Goal: Information Seeking & Learning: Compare options

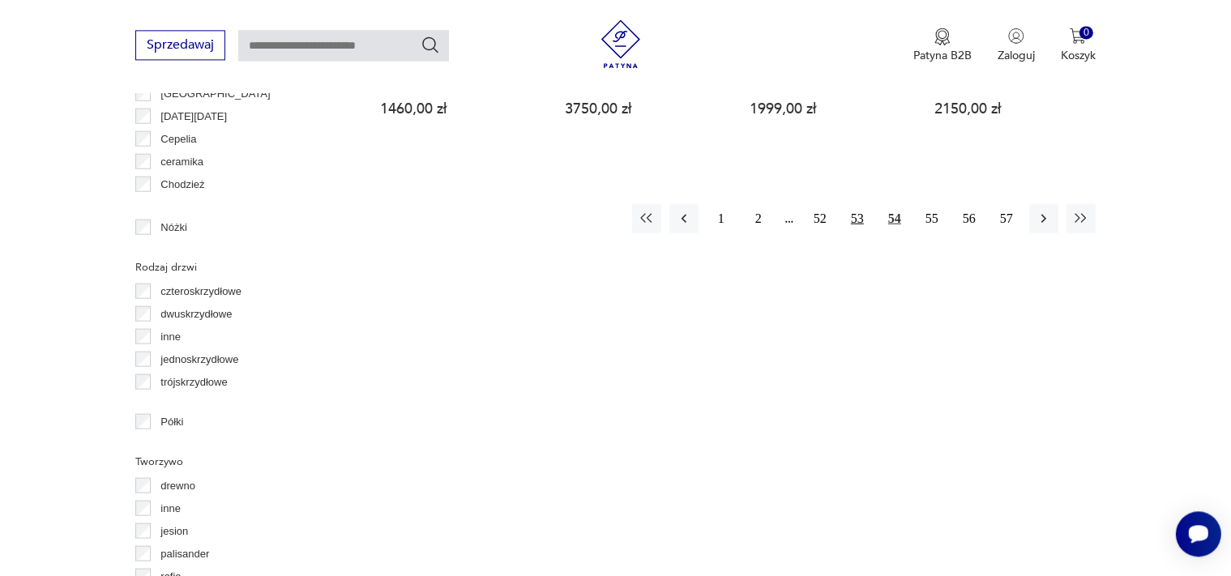
click at [863, 203] on button "53" at bounding box center [857, 217] width 29 height 29
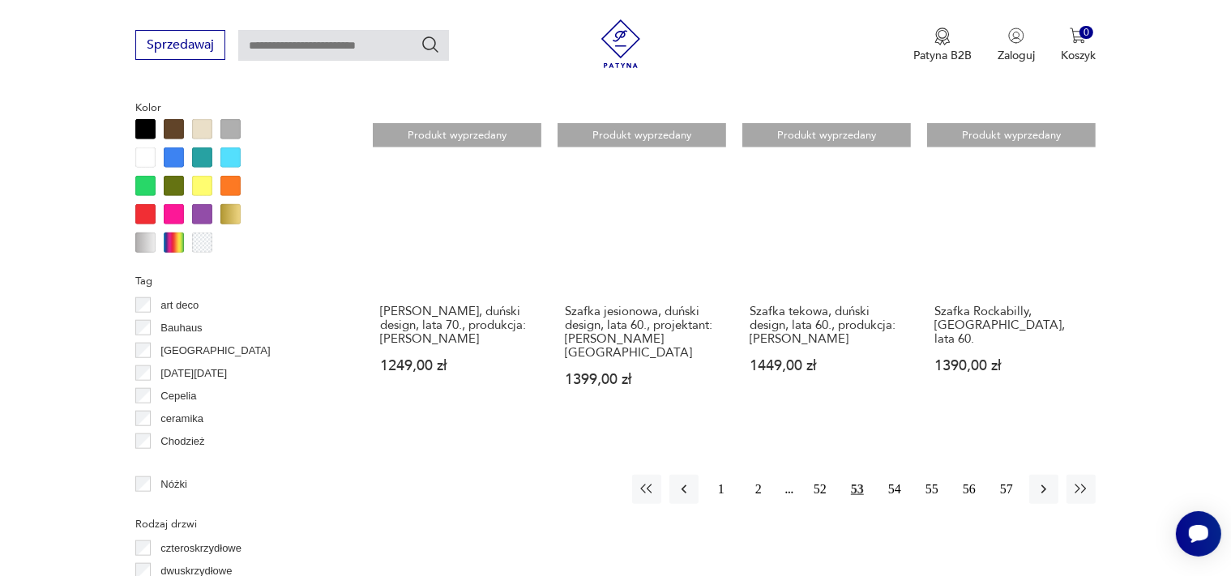
scroll to position [1628, 0]
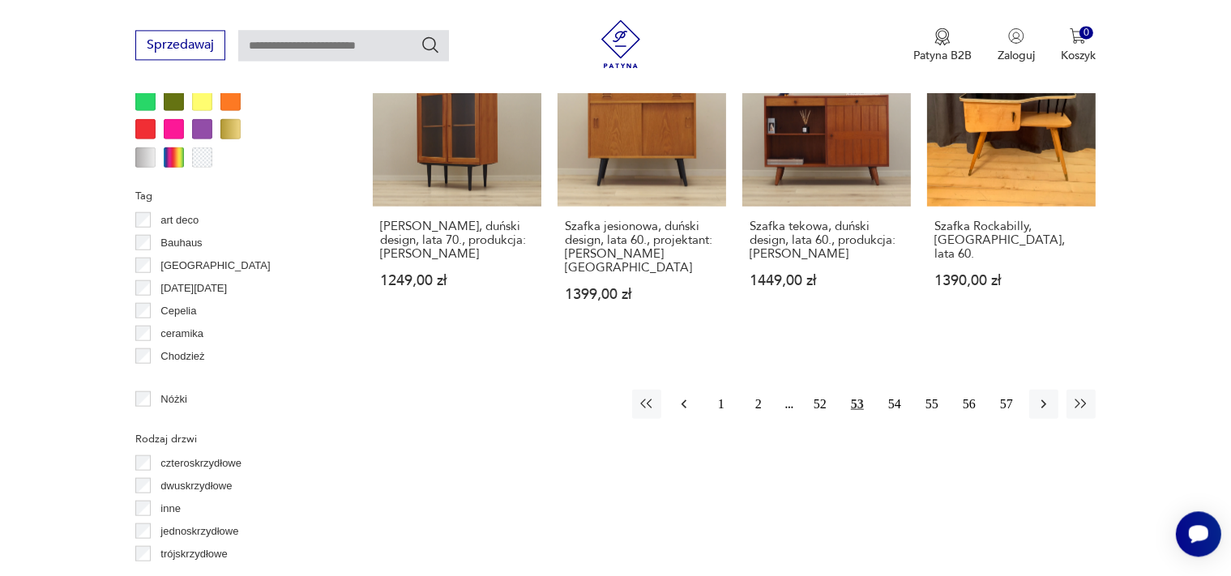
click at [682, 396] on icon "button" at bounding box center [684, 404] width 16 height 16
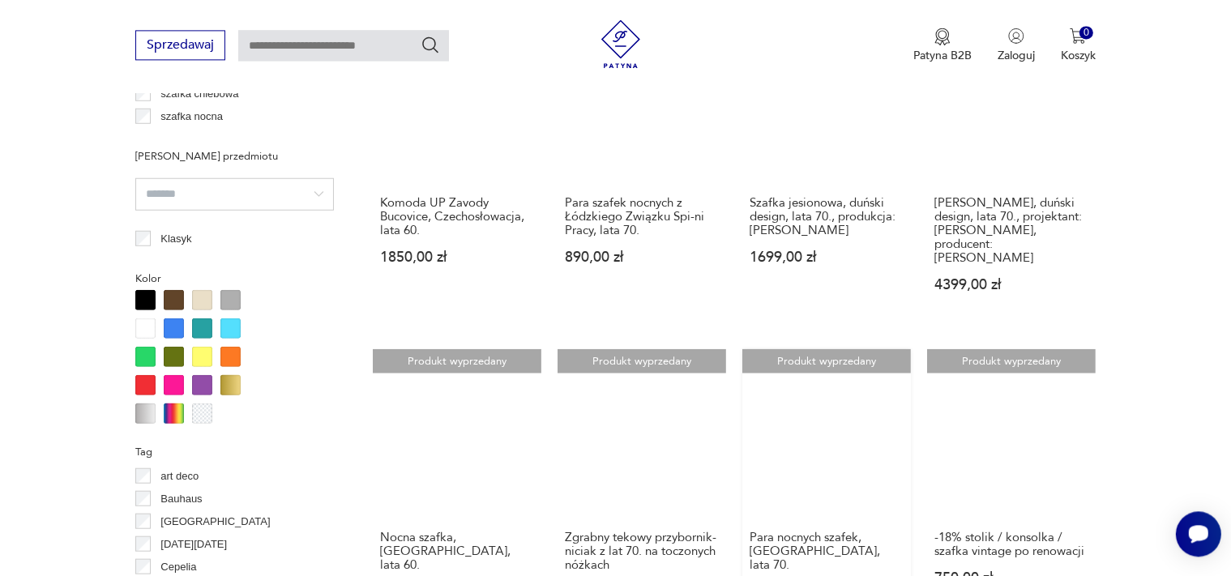
scroll to position [1628, 0]
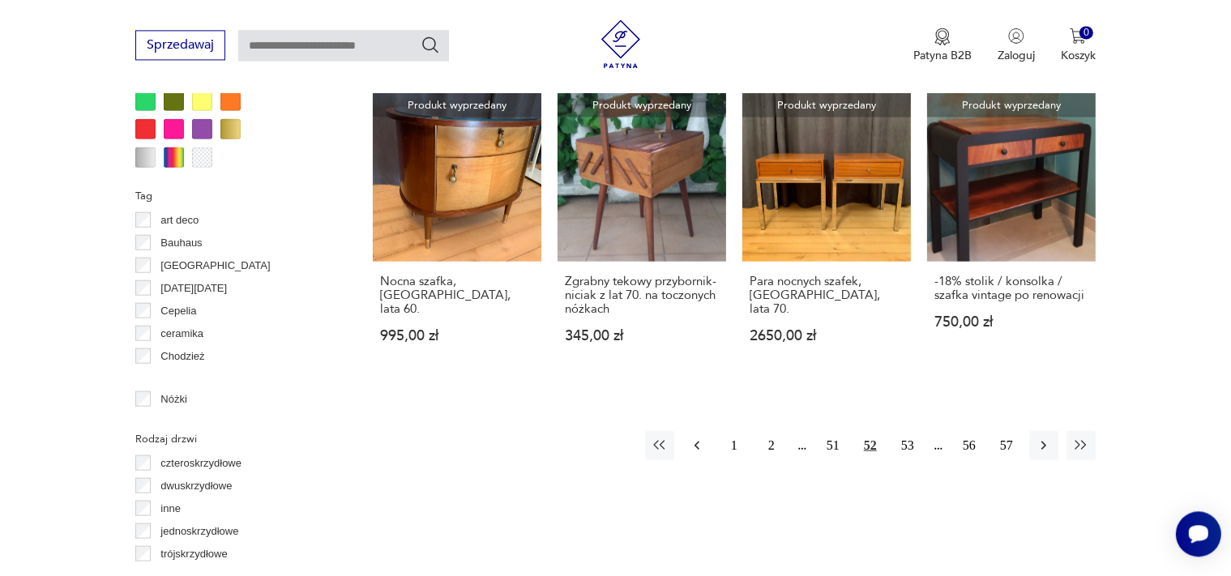
click at [705, 430] on button "button" at bounding box center [697, 444] width 29 height 29
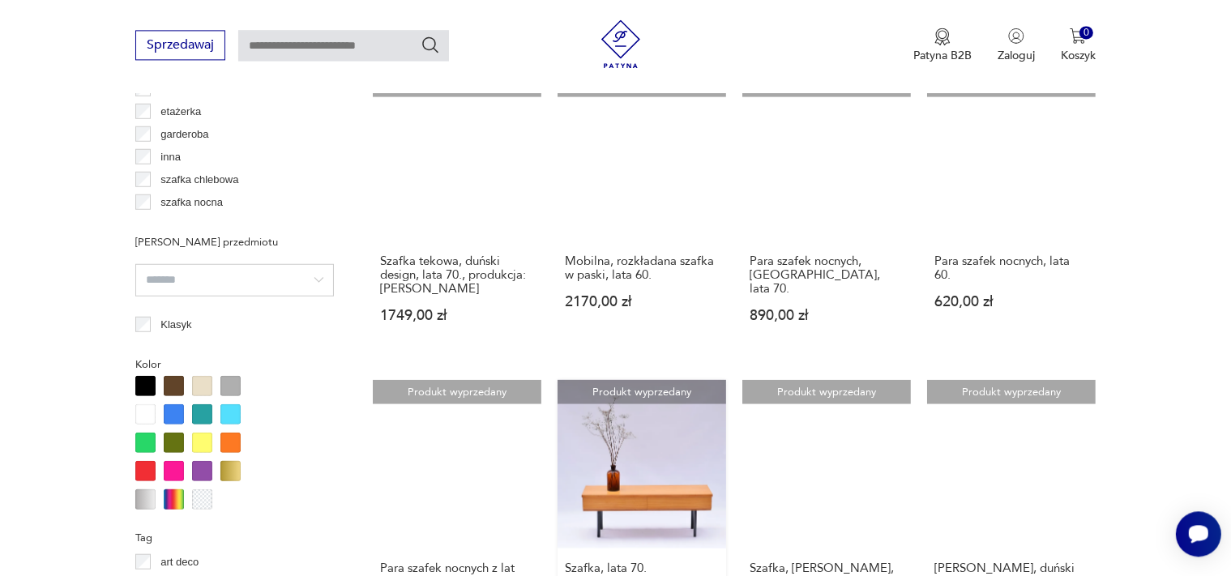
scroll to position [1628, 0]
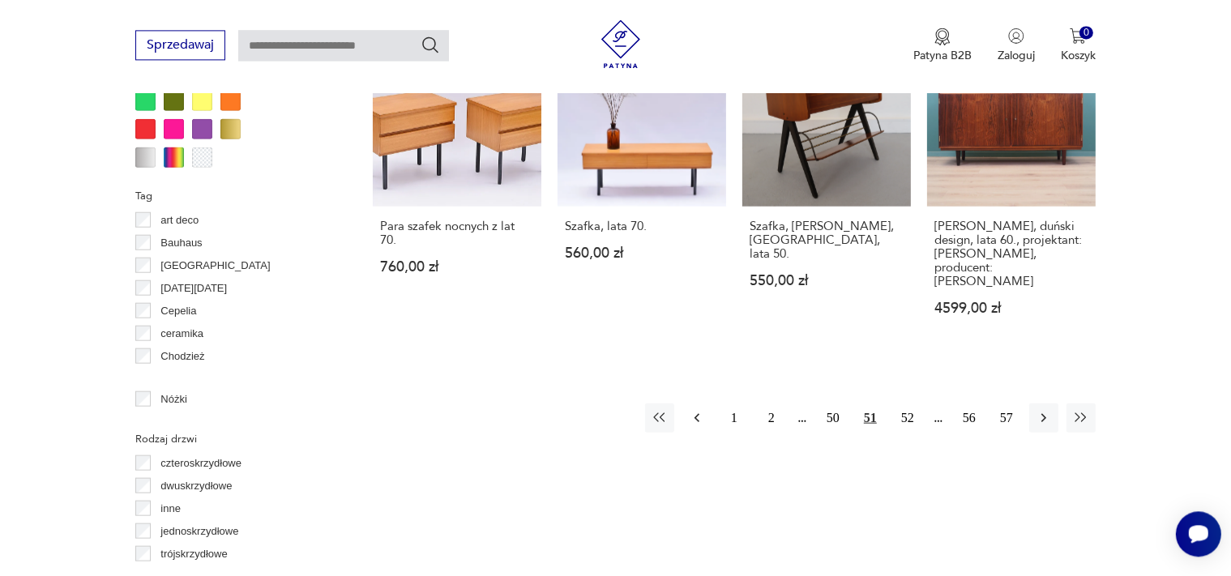
click at [701, 409] on icon "button" at bounding box center [697, 417] width 16 height 16
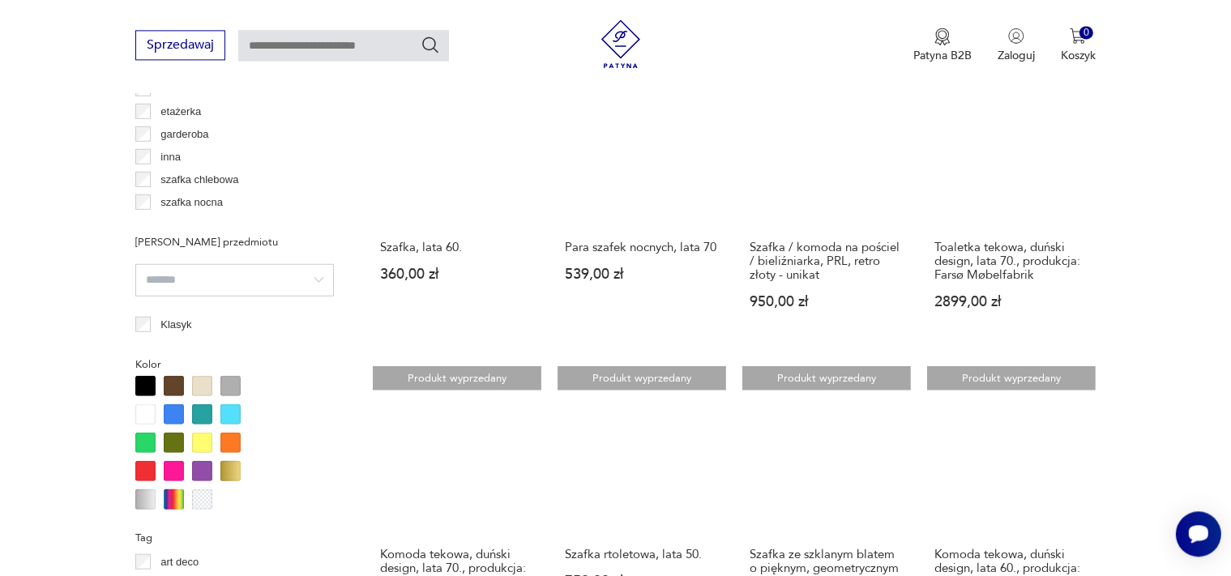
scroll to position [1628, 0]
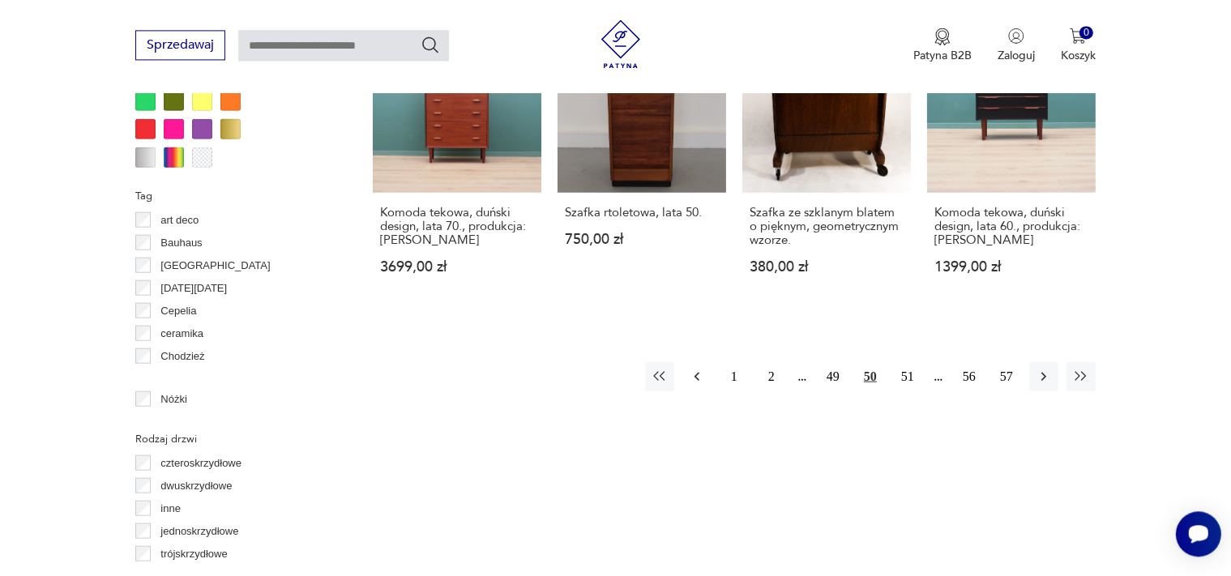
click at [705, 378] on icon "button" at bounding box center [697, 376] width 16 height 16
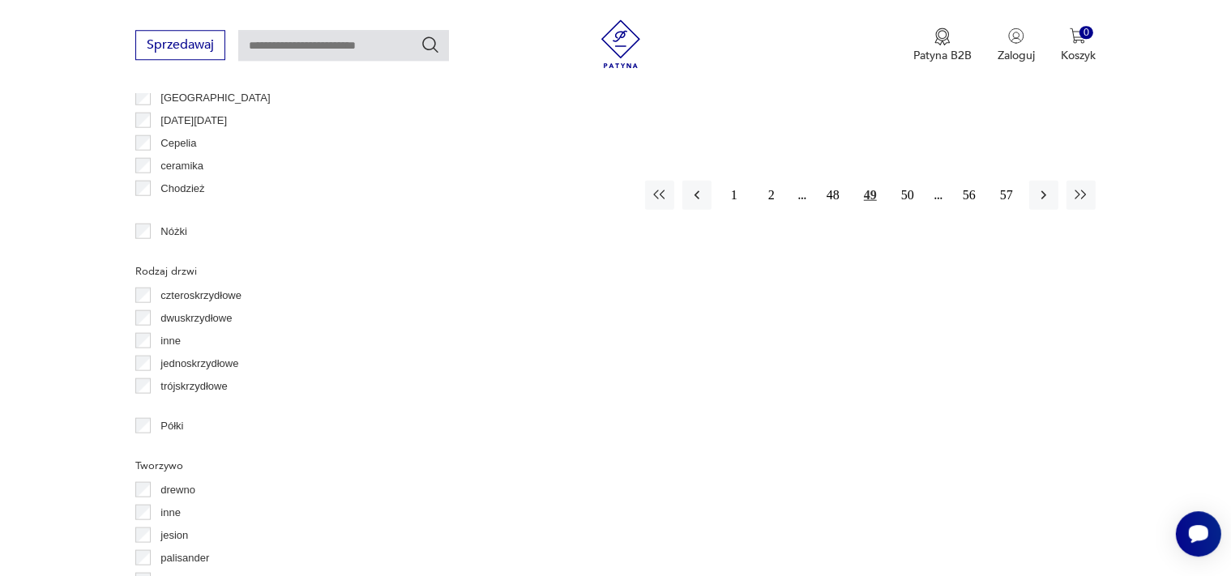
scroll to position [1800, 0]
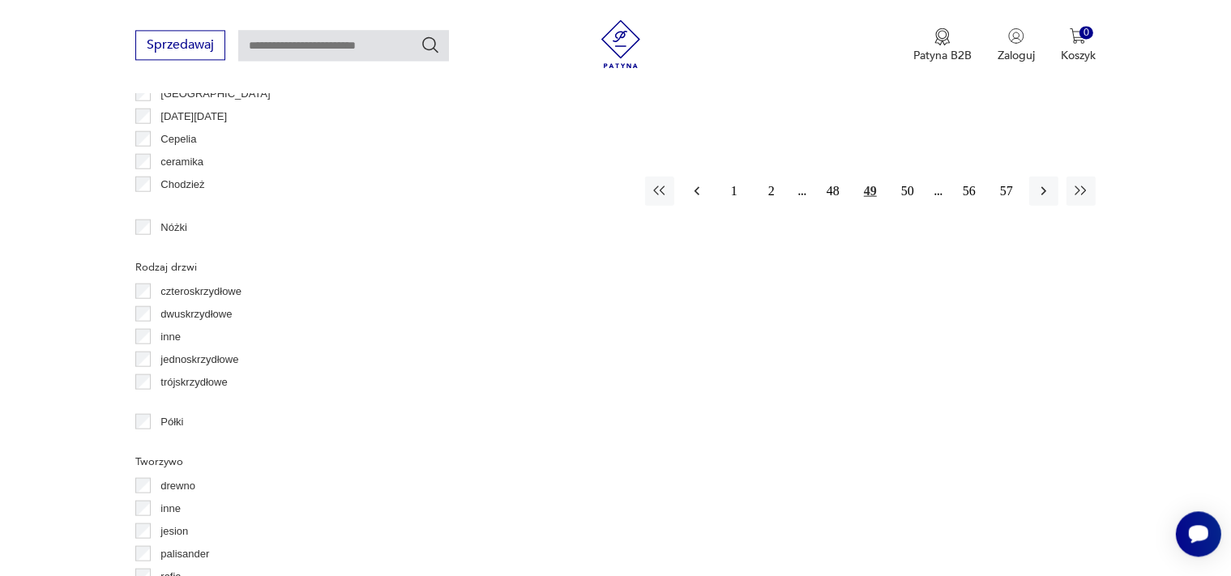
click at [694, 195] on icon "button" at bounding box center [697, 190] width 16 height 16
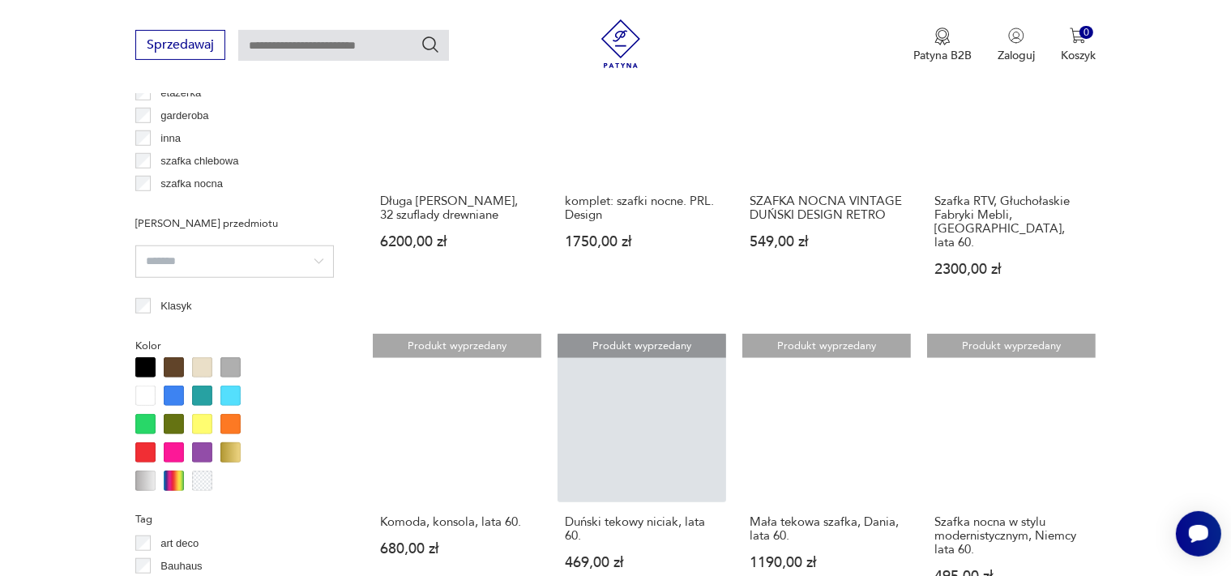
scroll to position [1543, 0]
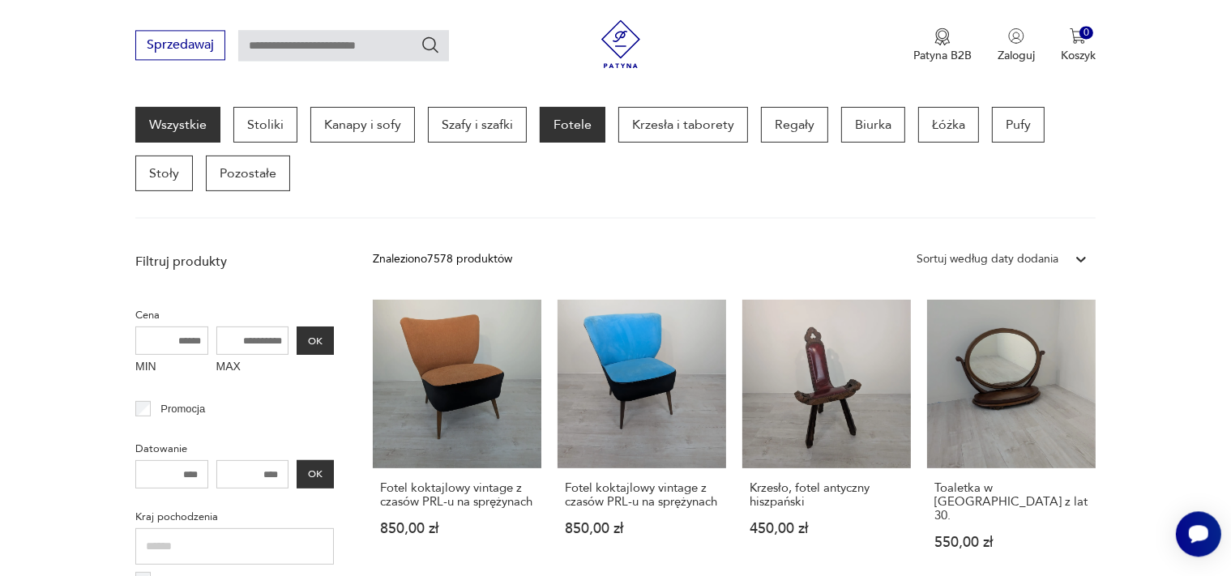
click at [562, 122] on p "Fotele" at bounding box center [573, 125] width 66 height 36
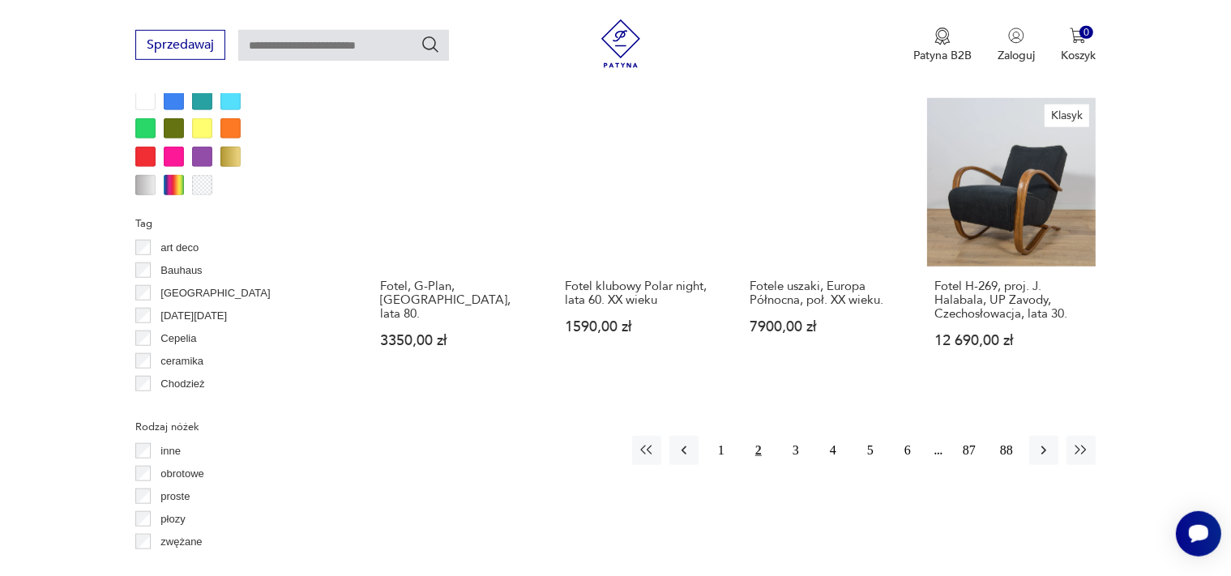
scroll to position [1714, 0]
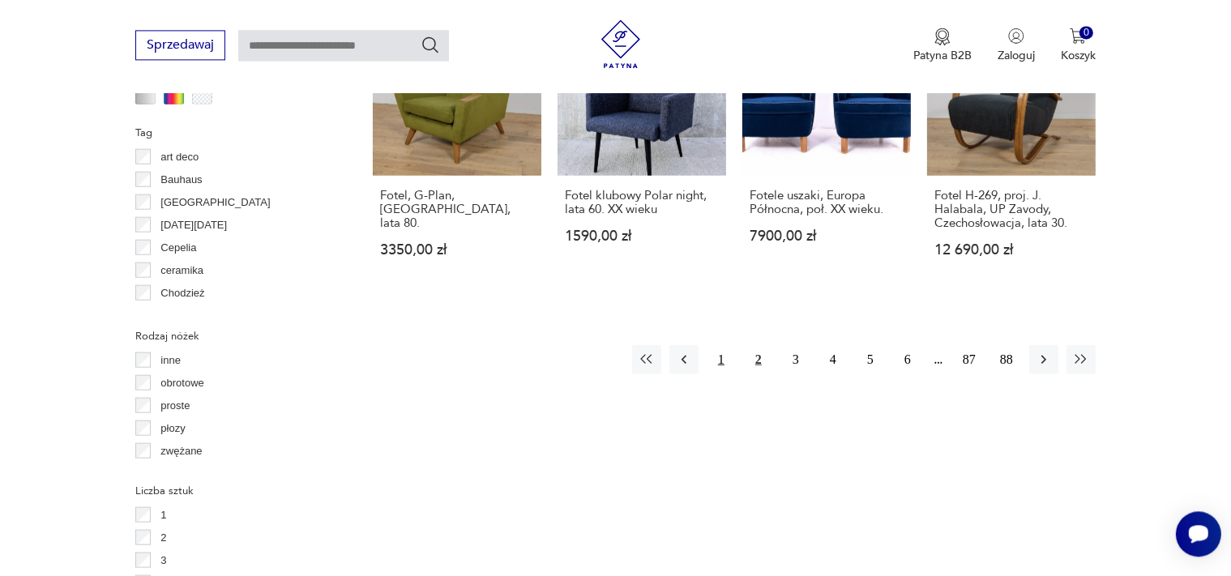
click at [722, 347] on button "1" at bounding box center [721, 359] width 29 height 29
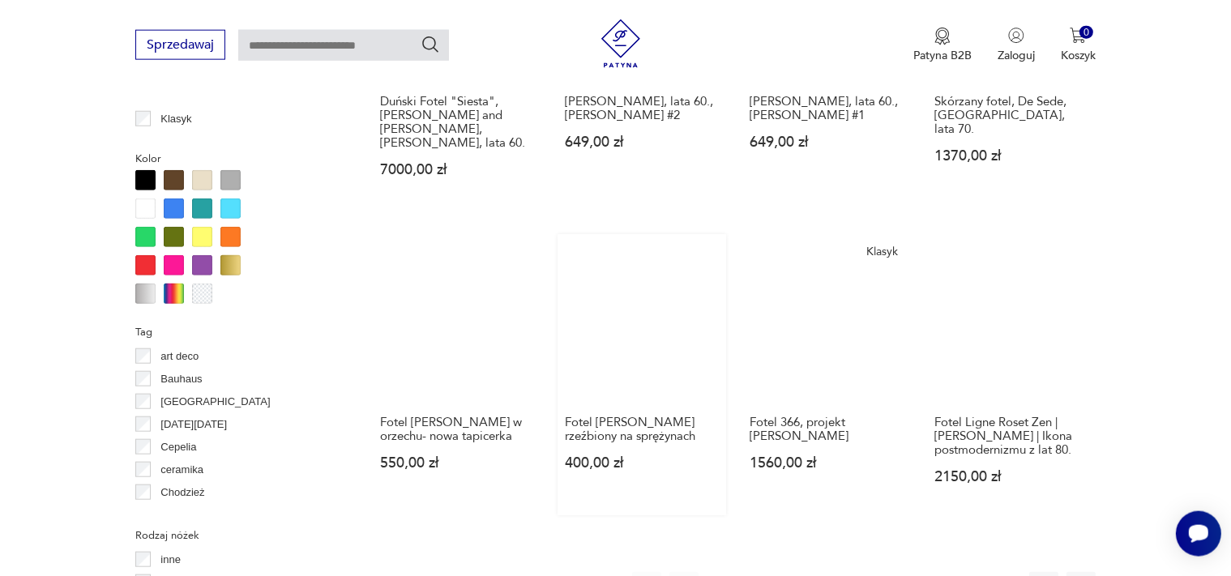
scroll to position [1714, 0]
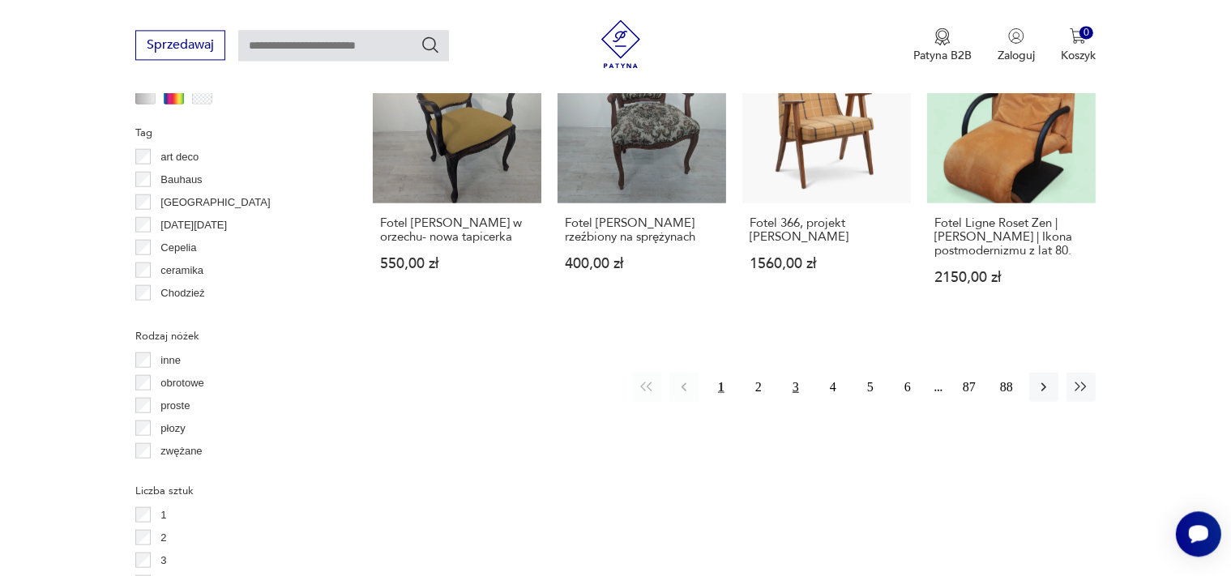
click at [791, 372] on button "3" at bounding box center [796, 386] width 29 height 29
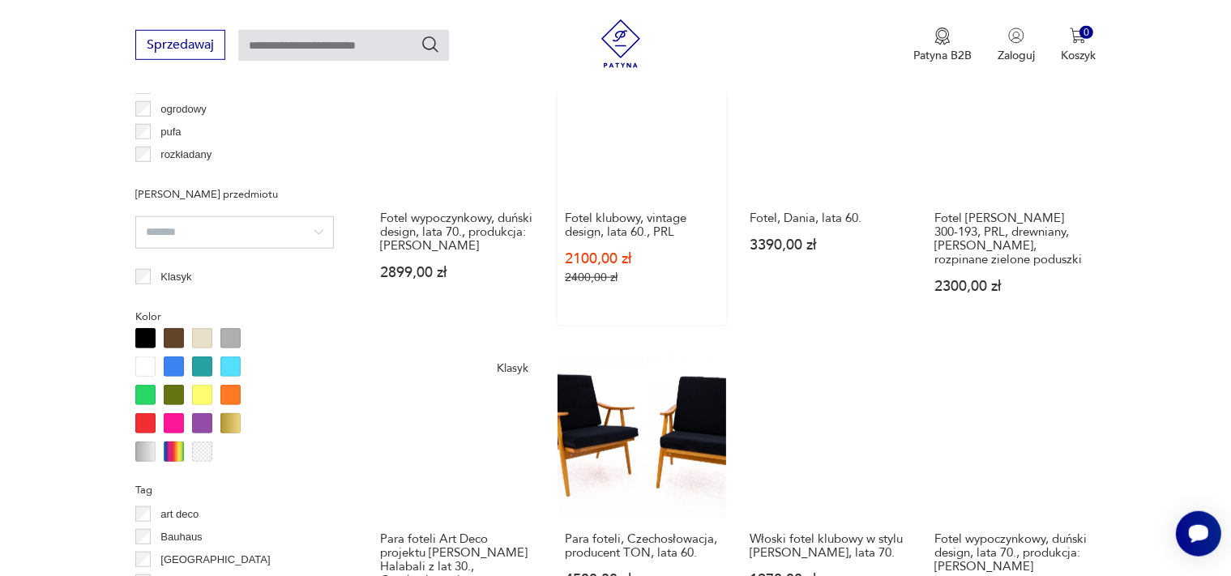
scroll to position [1543, 0]
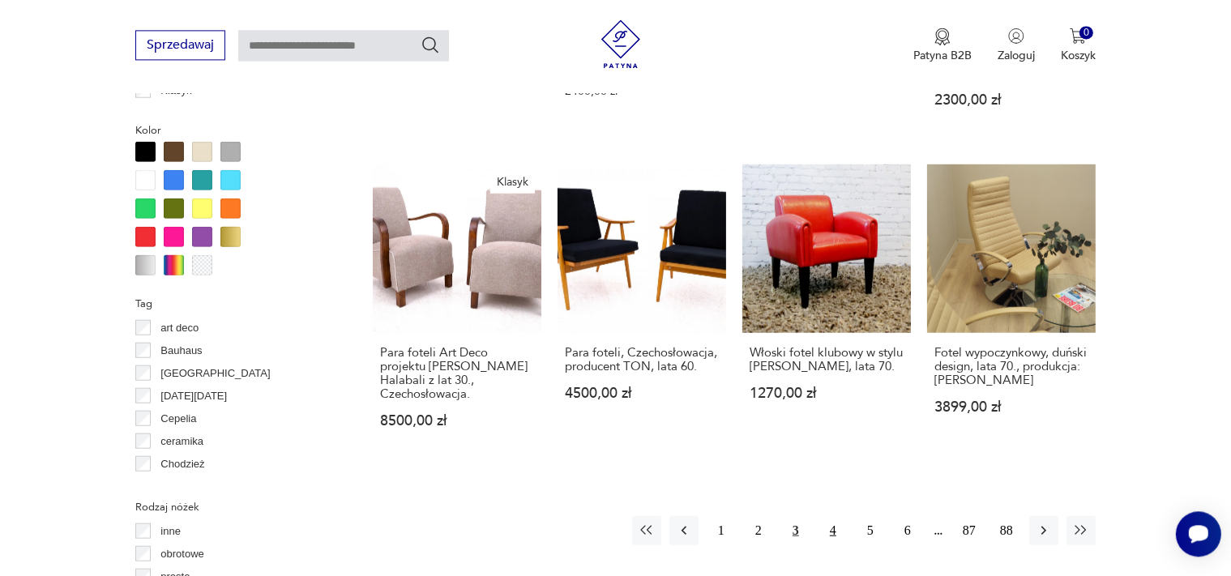
click at [837, 516] on button "4" at bounding box center [833, 530] width 29 height 29
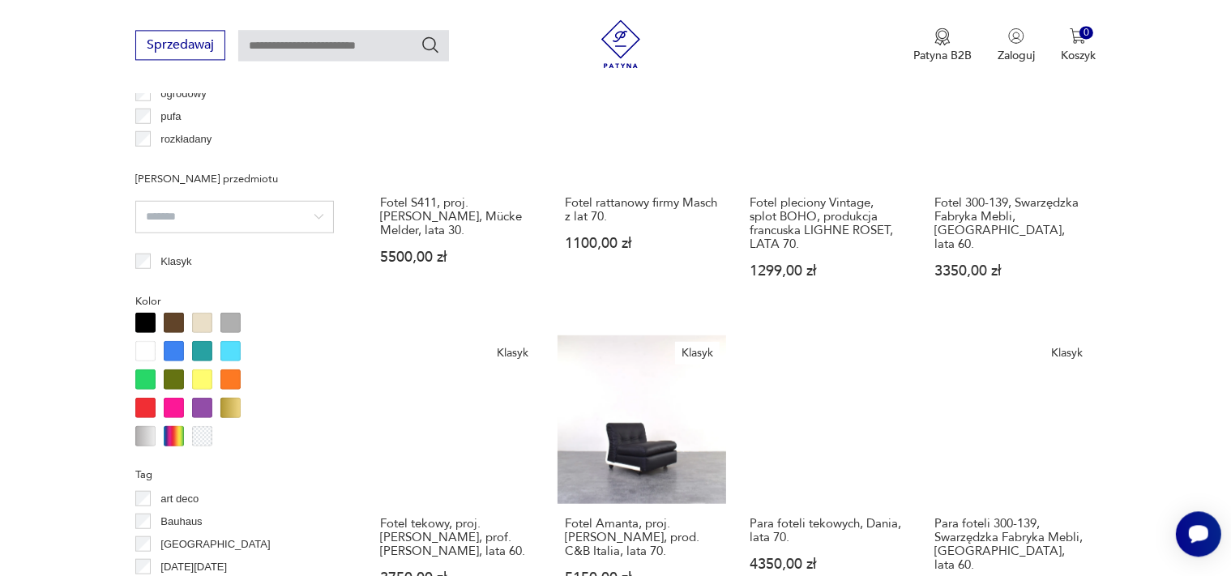
scroll to position [1714, 0]
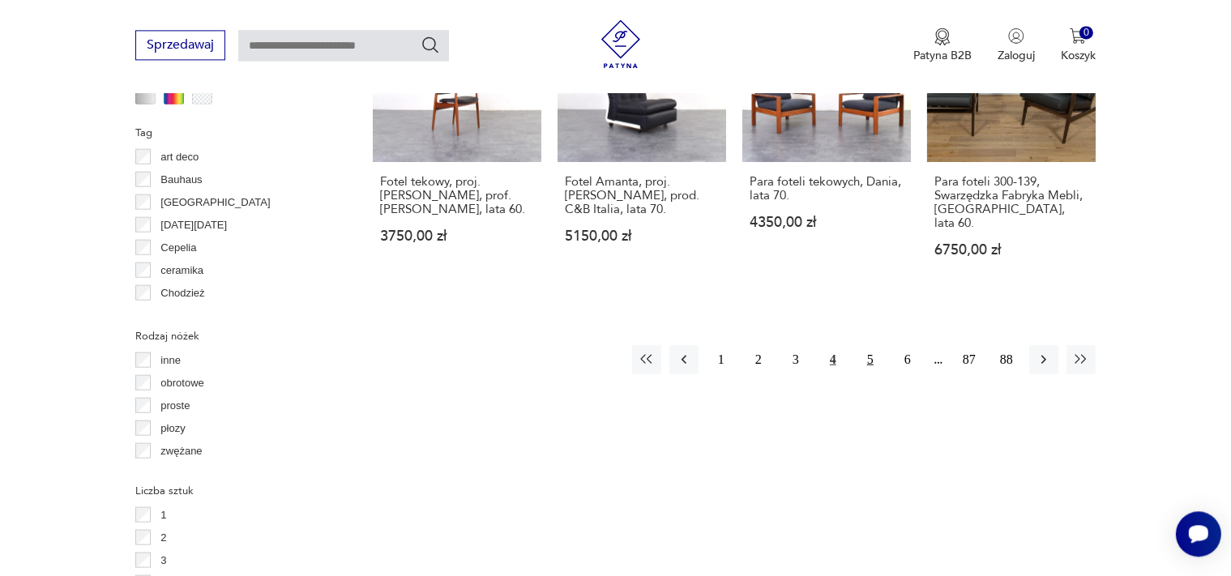
click at [873, 345] on button "5" at bounding box center [870, 359] width 29 height 29
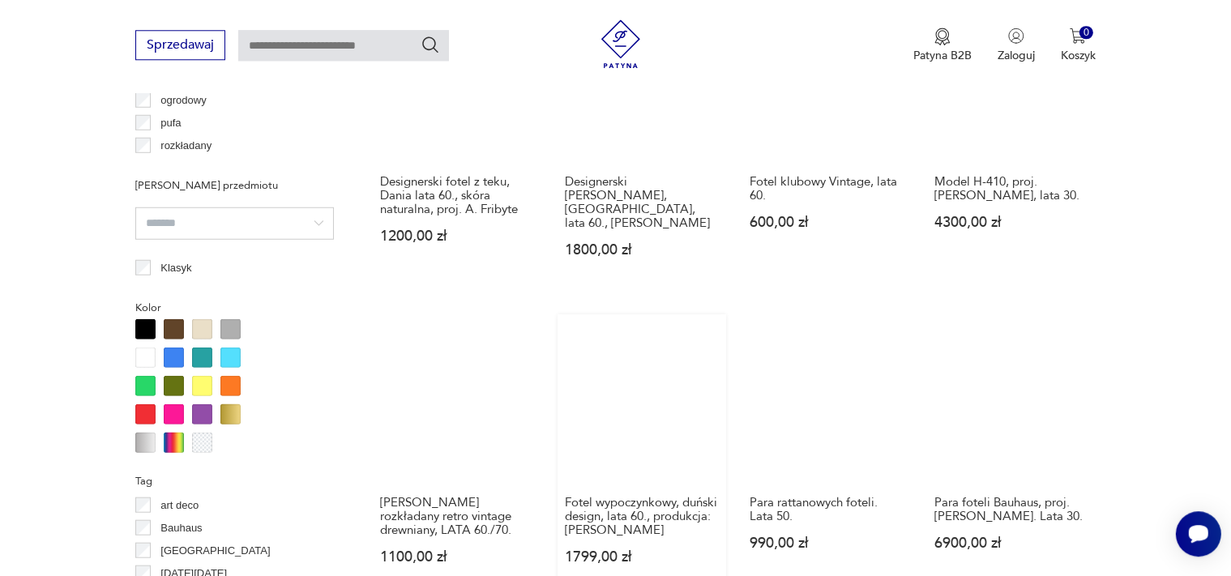
scroll to position [1543, 0]
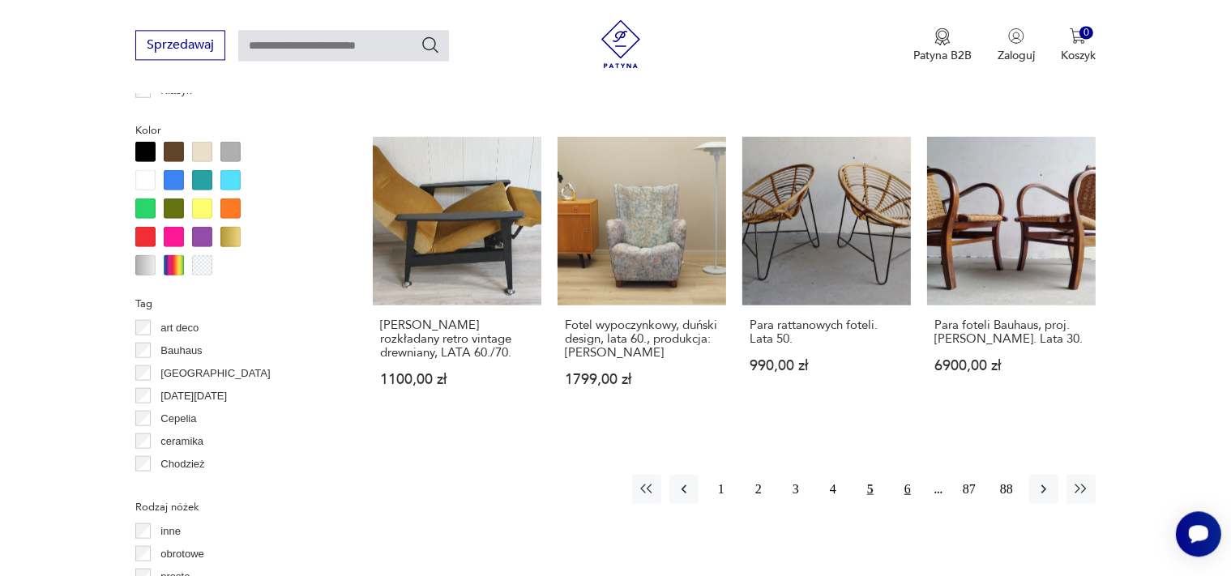
click at [906, 474] on button "6" at bounding box center [907, 488] width 29 height 29
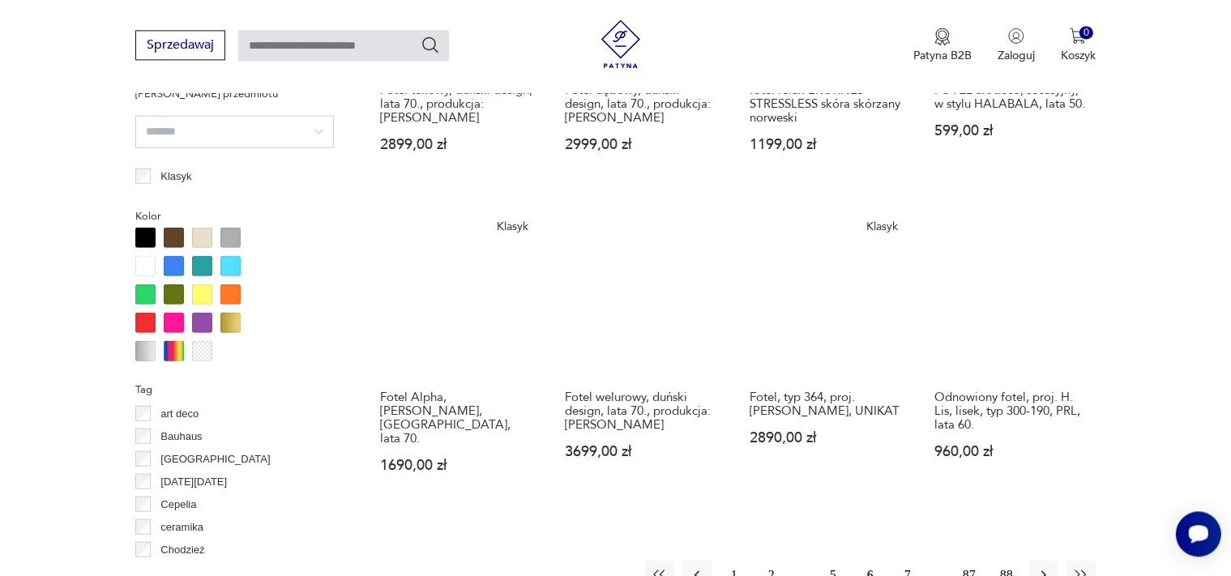
scroll to position [1543, 0]
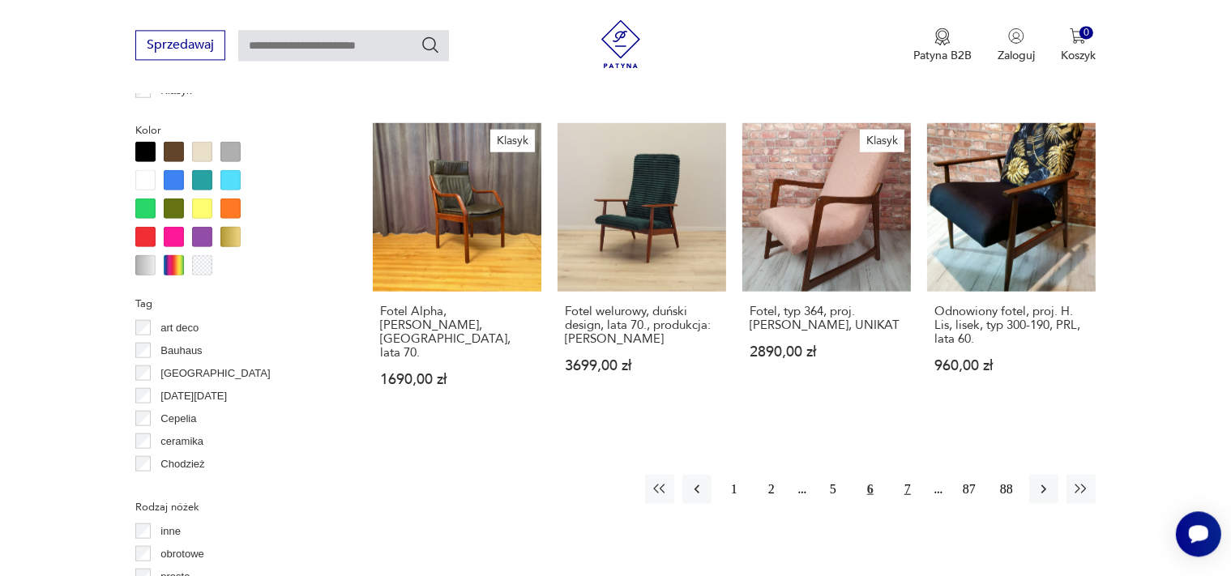
click at [906, 474] on button "7" at bounding box center [907, 488] width 29 height 29
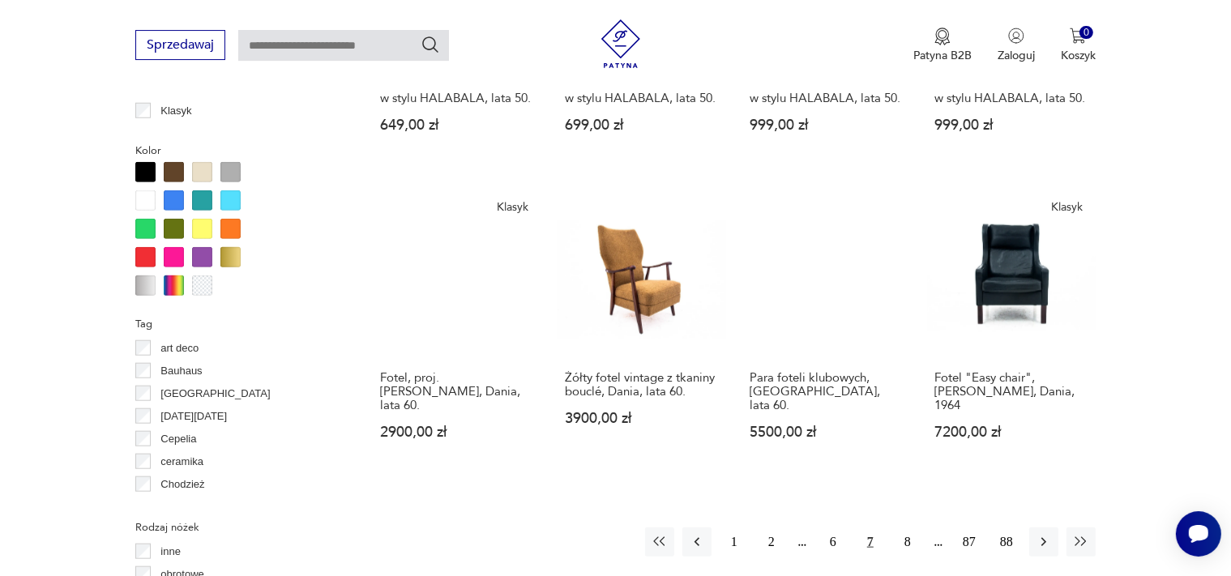
scroll to position [1543, 0]
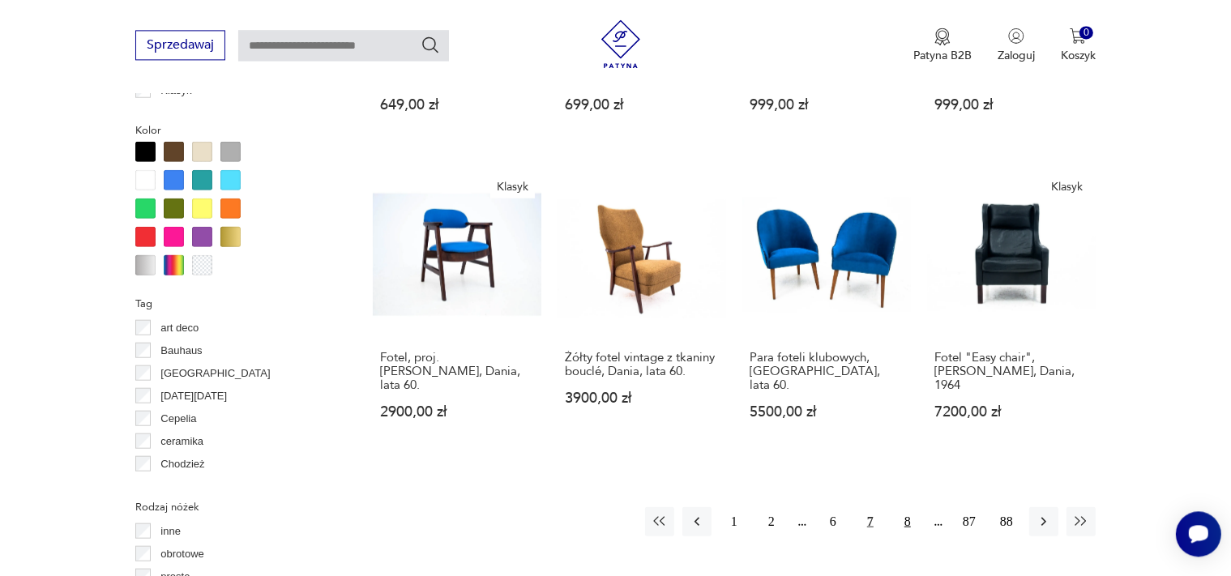
click at [906, 507] on button "8" at bounding box center [907, 521] width 29 height 29
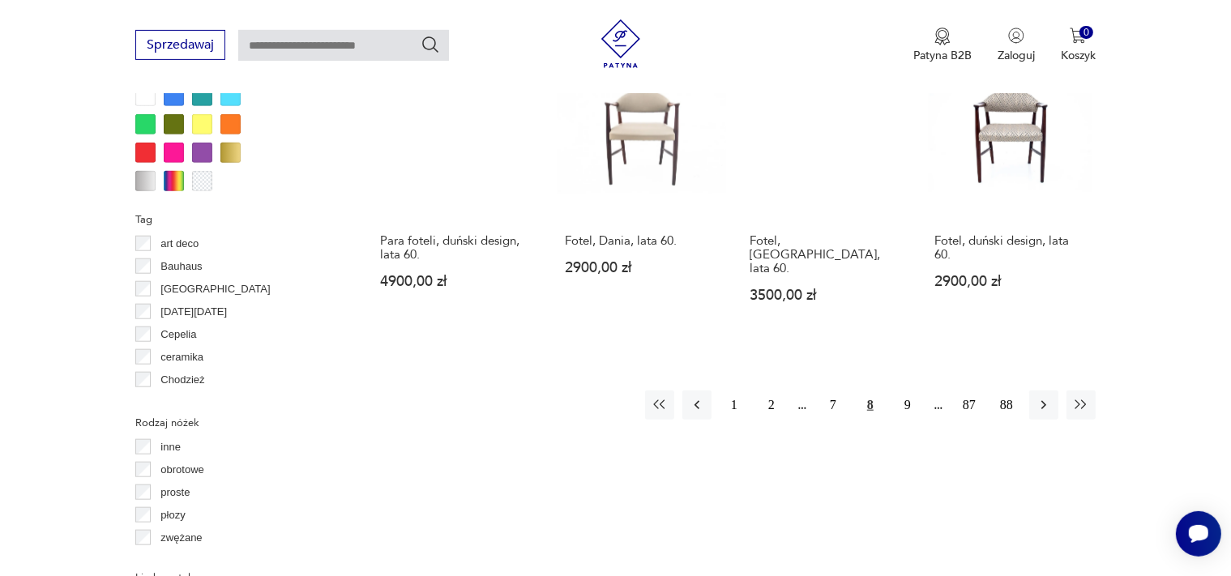
scroll to position [1628, 0]
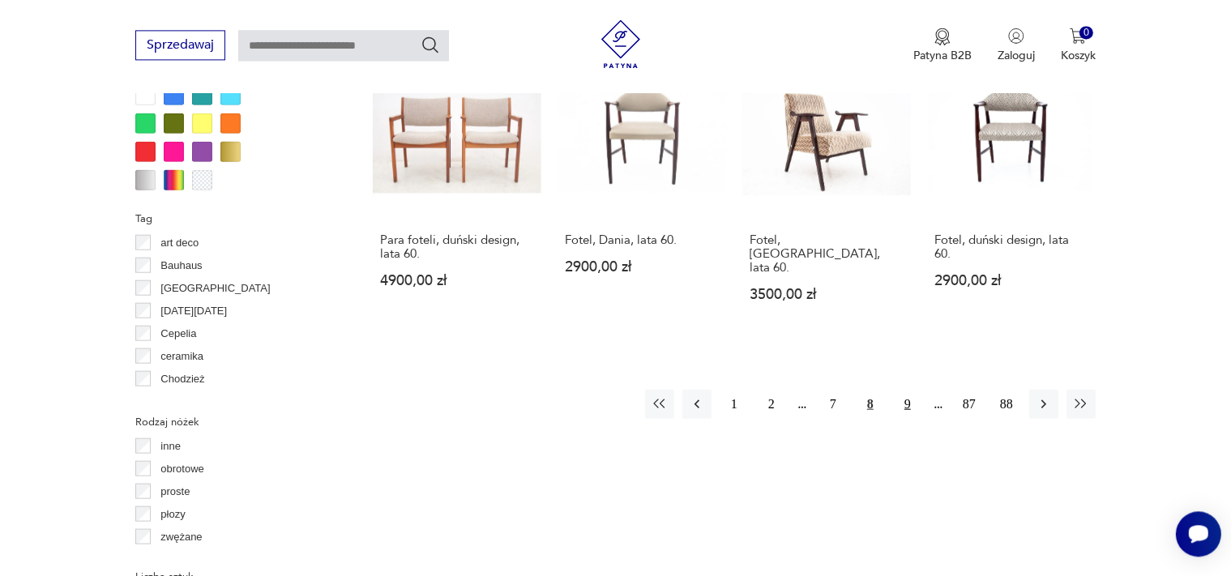
click at [910, 389] on button "9" at bounding box center [907, 403] width 29 height 29
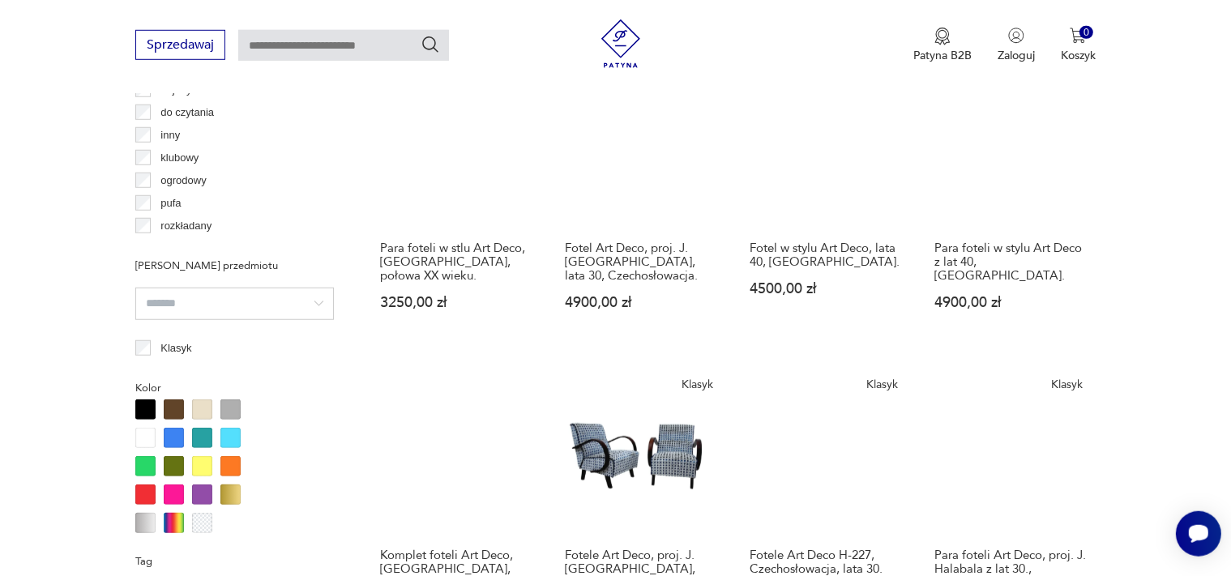
scroll to position [1286, 0]
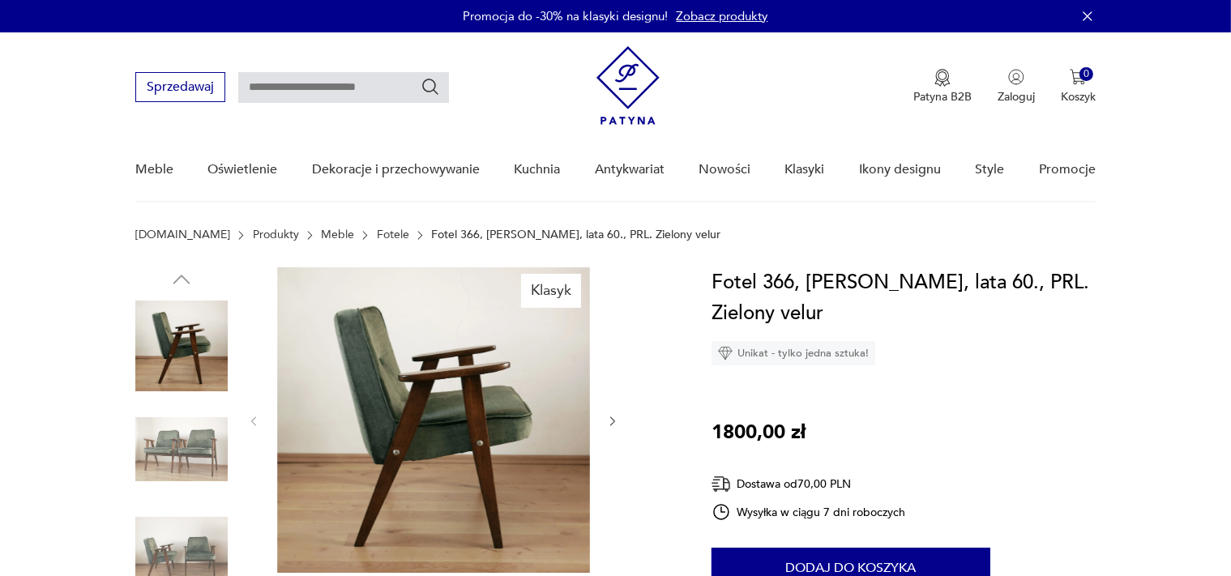
click at [614, 418] on icon "button" at bounding box center [613, 422] width 14 height 14
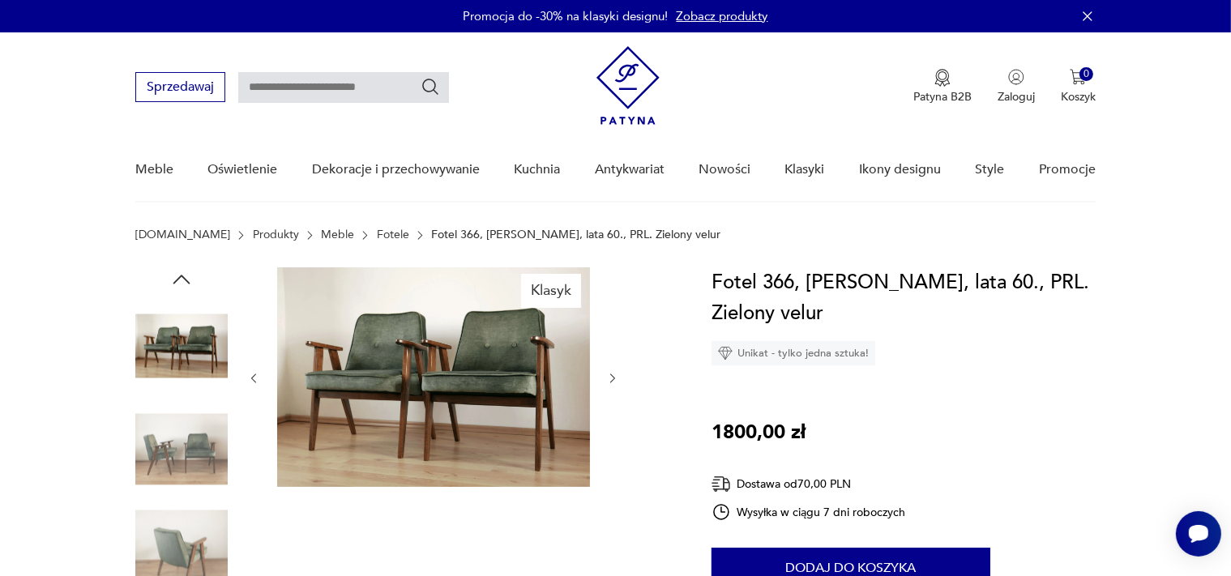
click at [610, 375] on icon "button" at bounding box center [613, 379] width 14 height 14
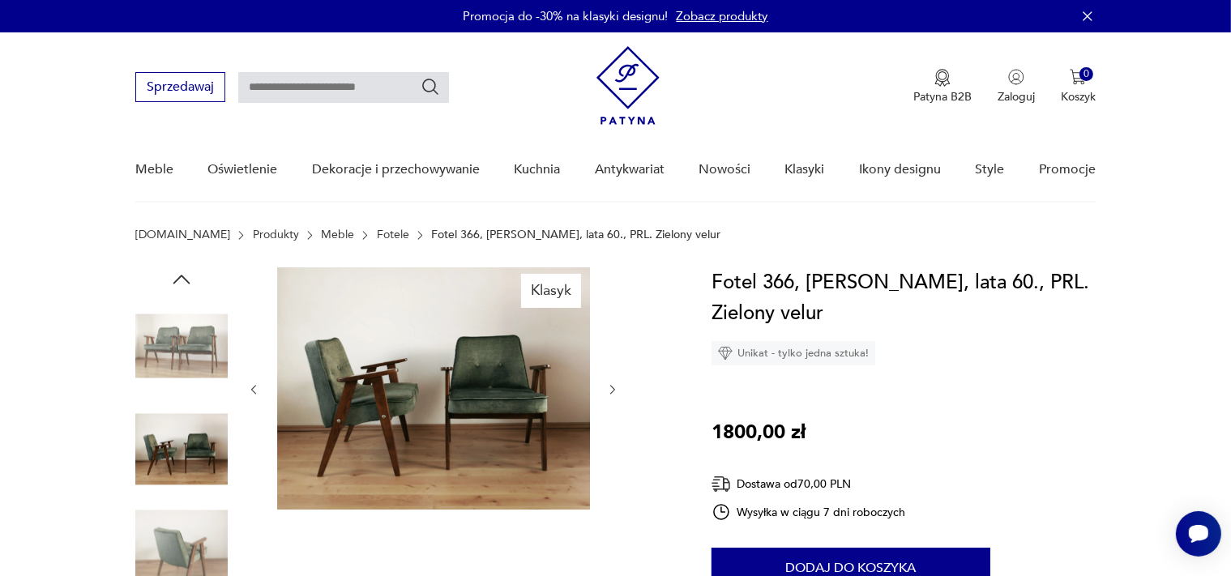
click at [610, 388] on icon "button" at bounding box center [613, 390] width 14 height 14
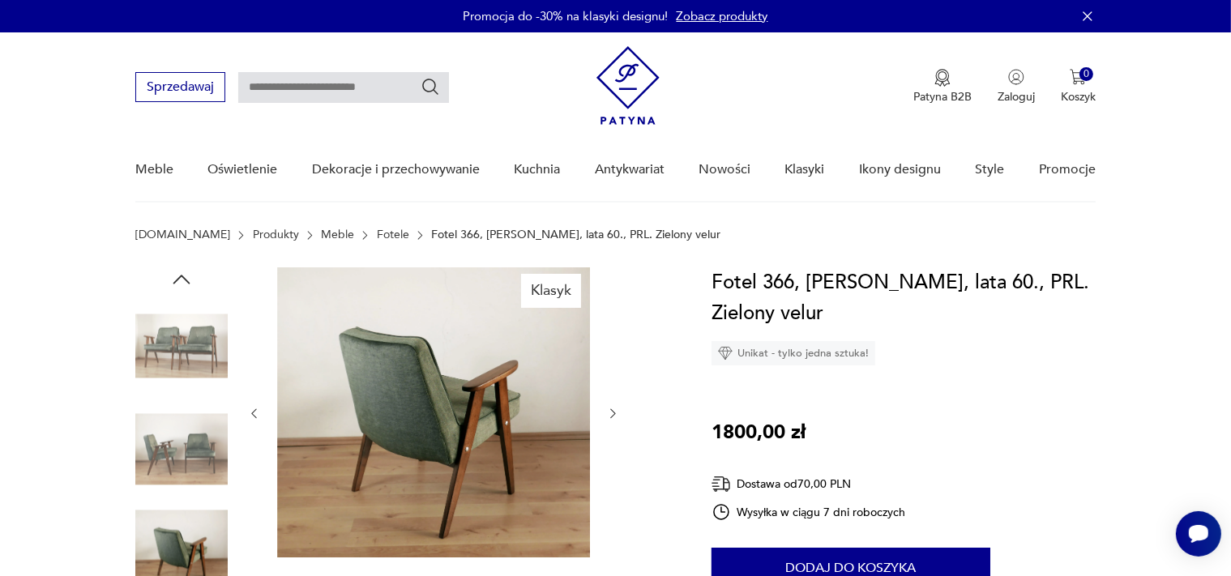
click at [616, 413] on icon "button" at bounding box center [613, 414] width 14 height 14
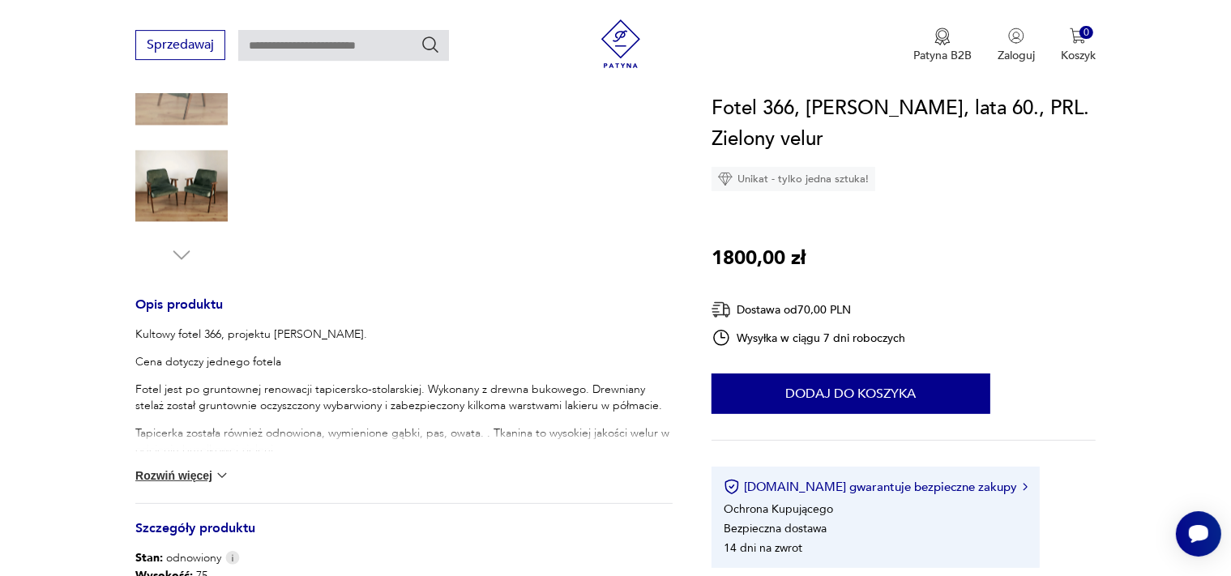
scroll to position [513, 0]
